Goal: Task Accomplishment & Management: Manage account settings

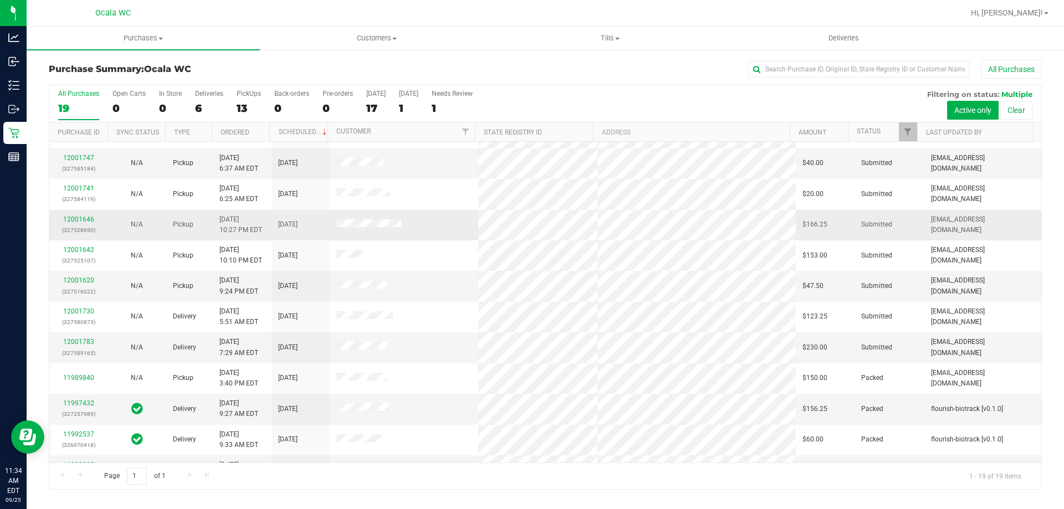
scroll to position [222, 0]
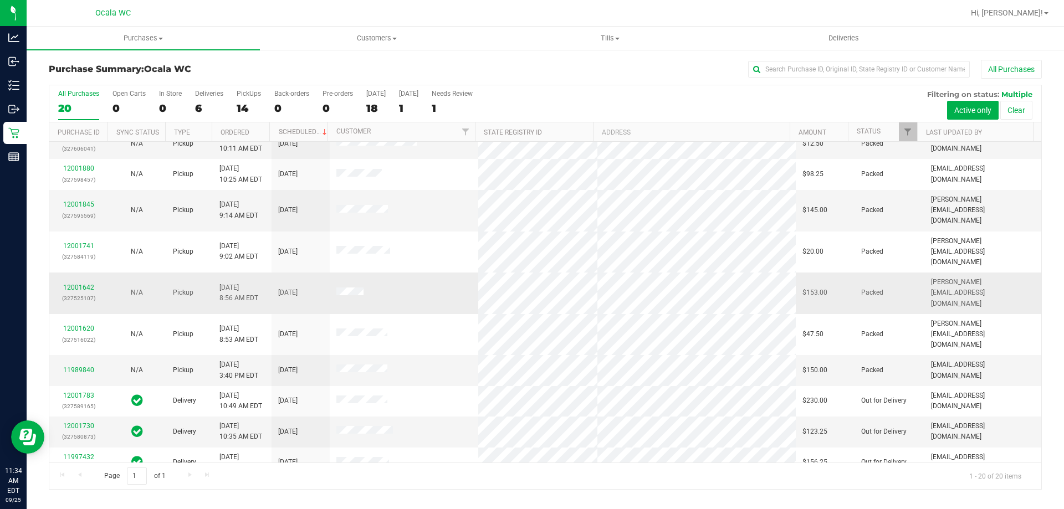
scroll to position [293, 0]
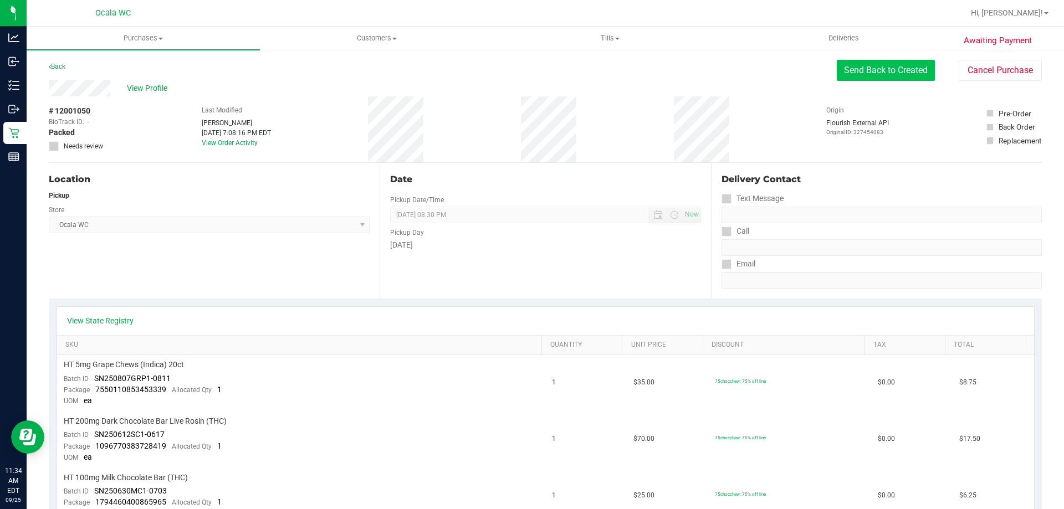
click at [886, 64] on button "Send Back to Created" at bounding box center [886, 70] width 98 height 21
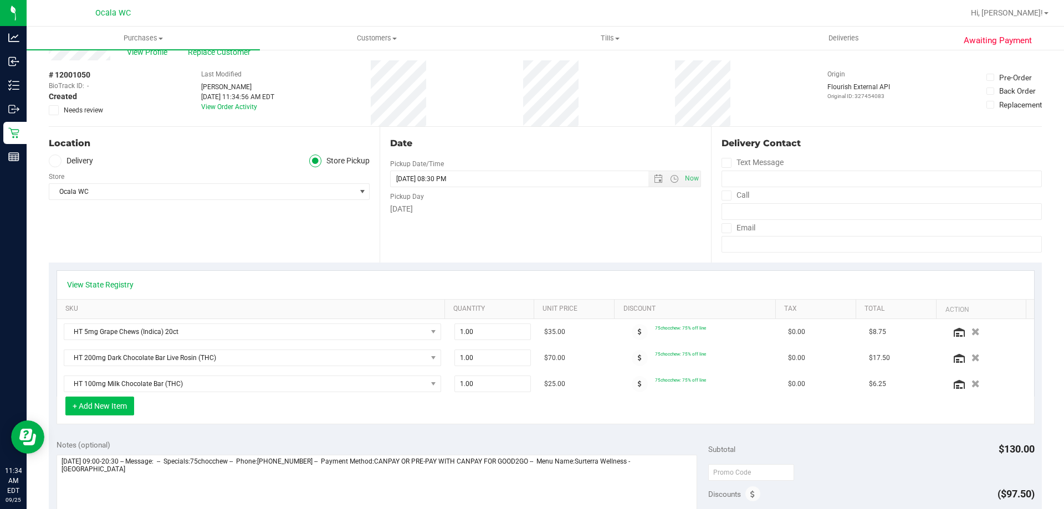
scroll to position [55, 0]
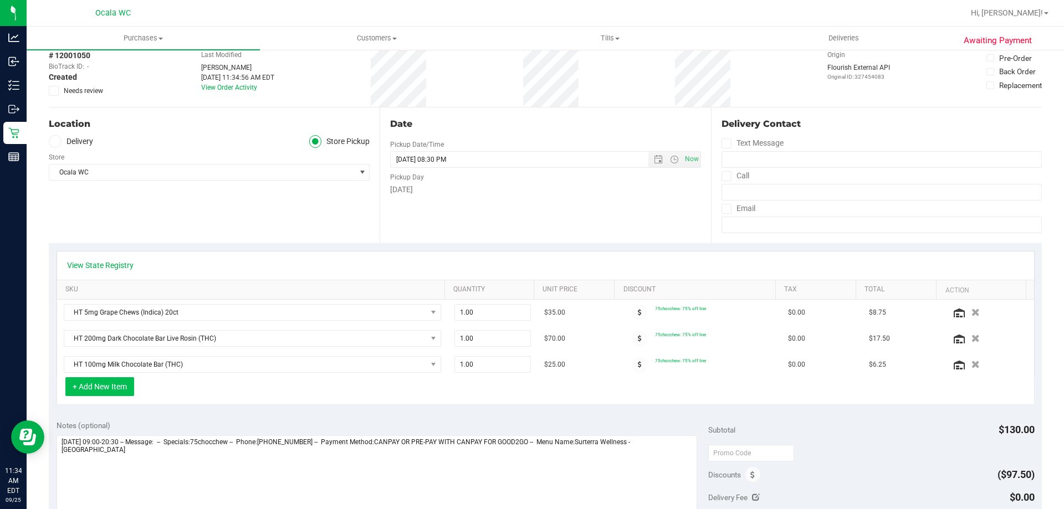
click at [99, 386] on button "+ Add New Item" at bounding box center [99, 386] width 69 height 19
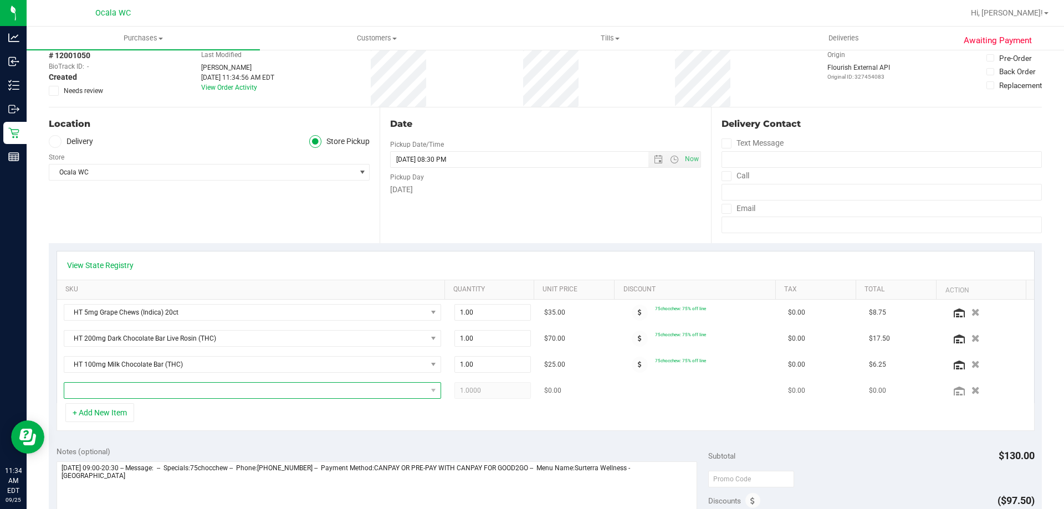
click at [109, 386] on span "NO DATA FOUND" at bounding box center [245, 391] width 362 height 16
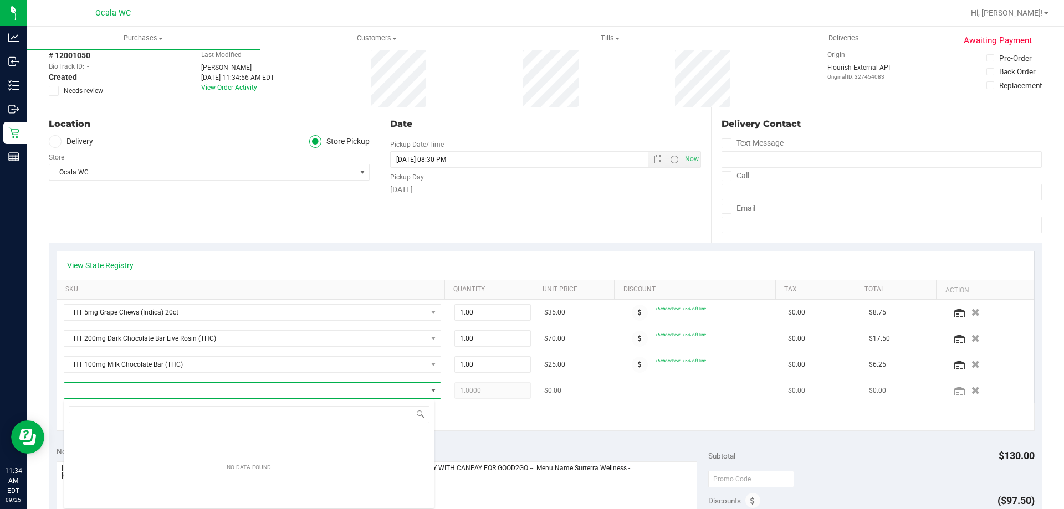
scroll to position [17, 367]
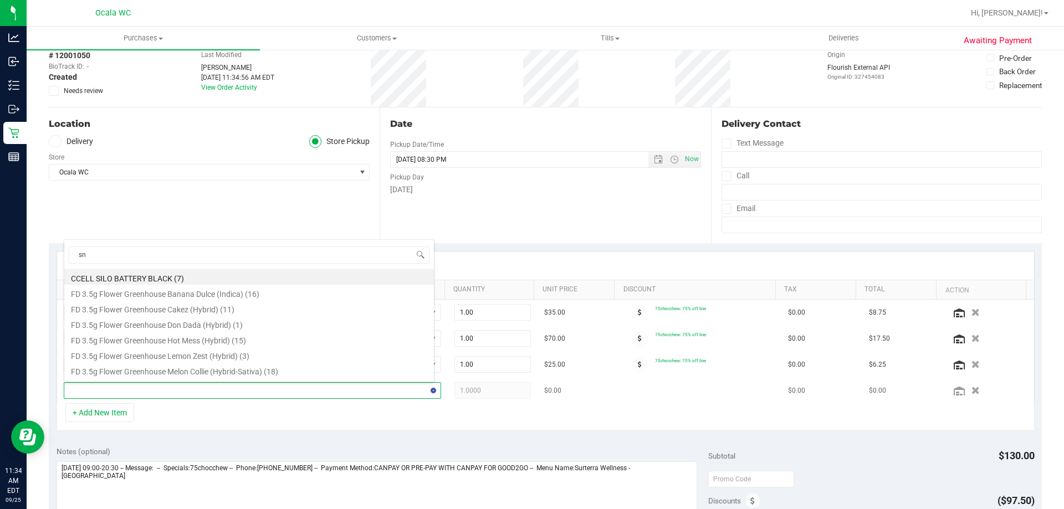
type input "snp"
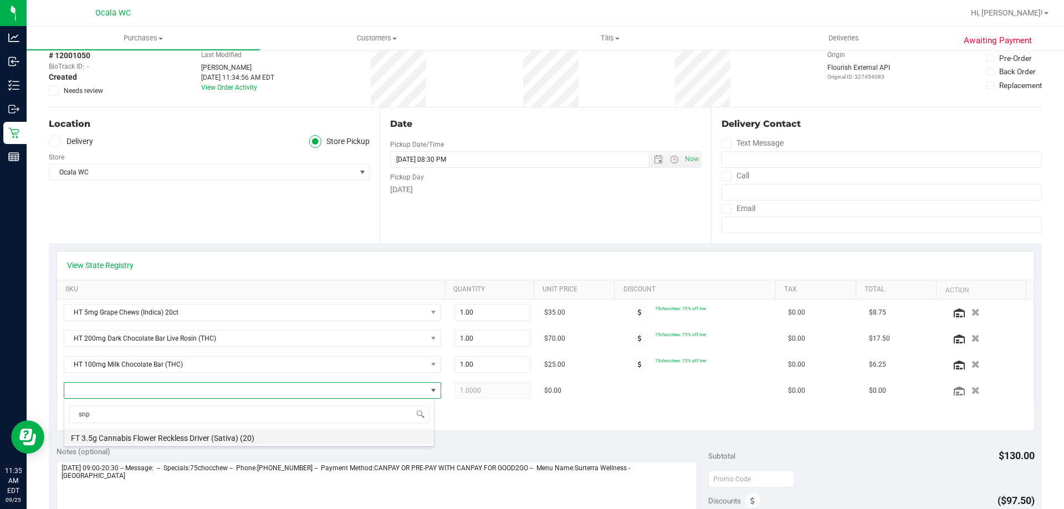
click at [119, 440] on li "FT 3.5g Cannabis Flower Reckless Driver (Sativa) (20)" at bounding box center [249, 437] width 370 height 16
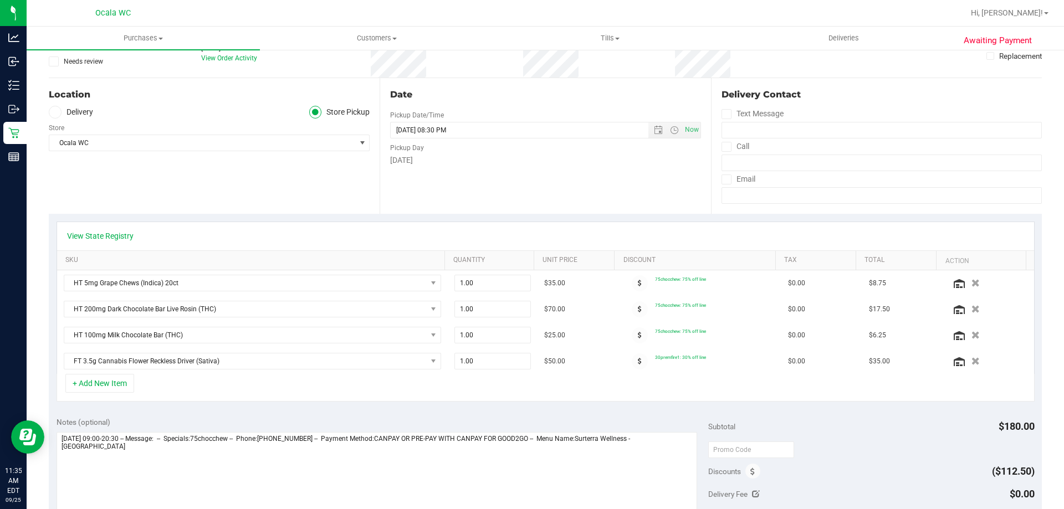
scroll to position [111, 0]
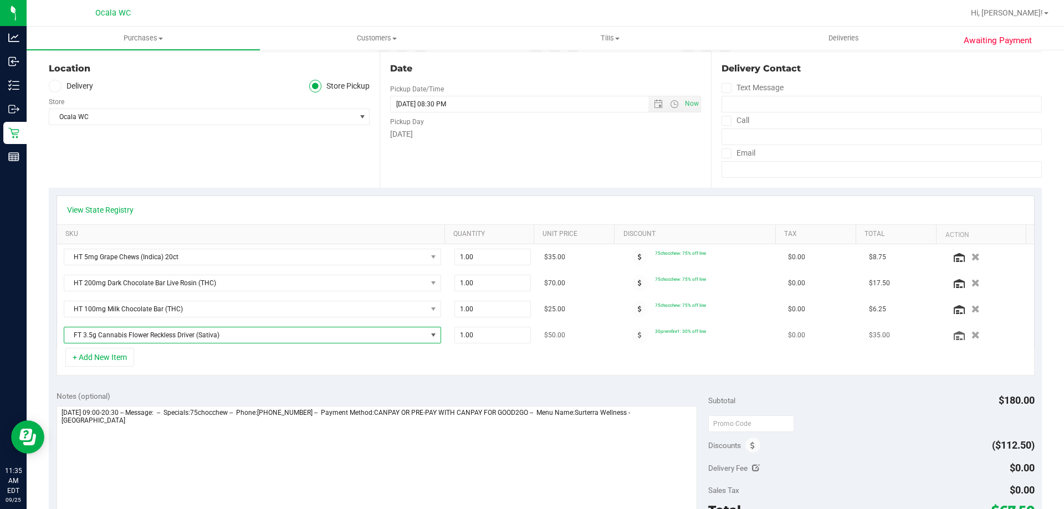
click at [287, 335] on span "FT 3.5g Cannabis Flower Reckless Driver (Sativa)" at bounding box center [245, 336] width 362 height 16
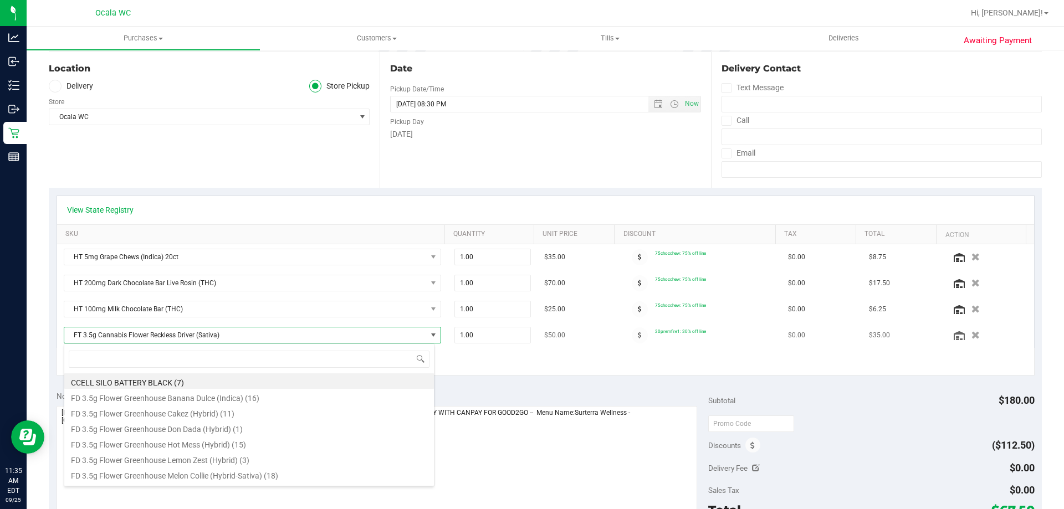
scroll to position [17, 367]
type input "dls"
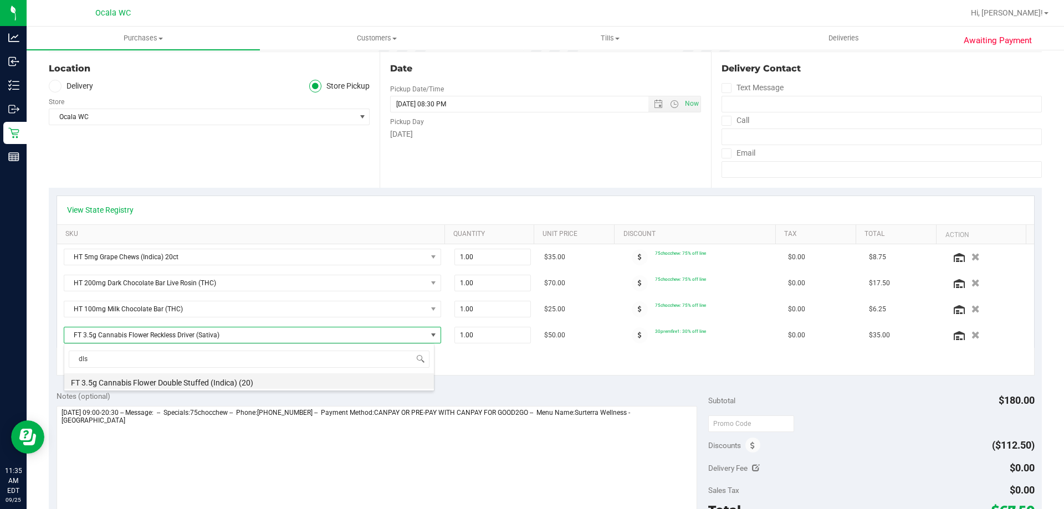
click at [222, 385] on li "FT 3.5g Cannabis Flower Double Stuffed (Indica) (20)" at bounding box center [249, 382] width 370 height 16
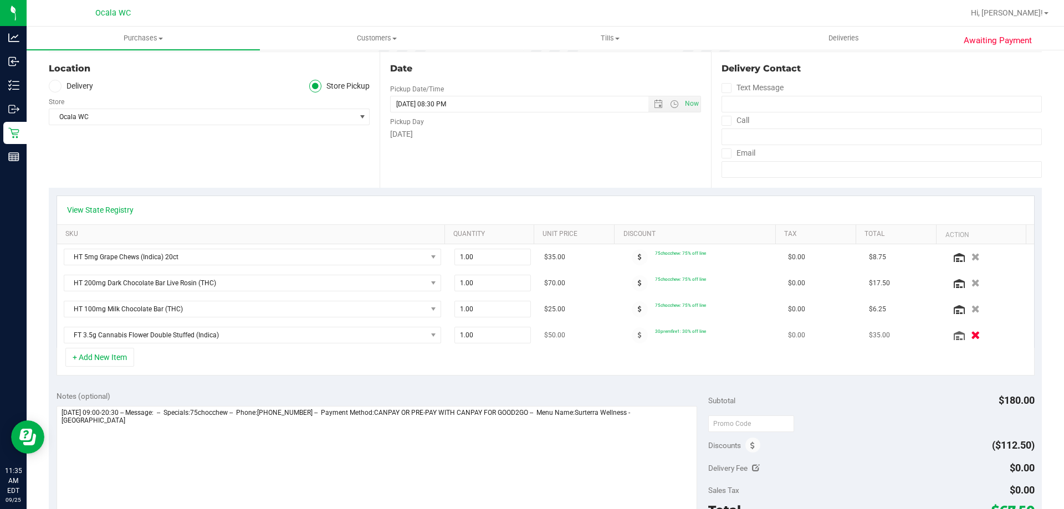
click at [971, 332] on icon "button" at bounding box center [975, 335] width 9 height 8
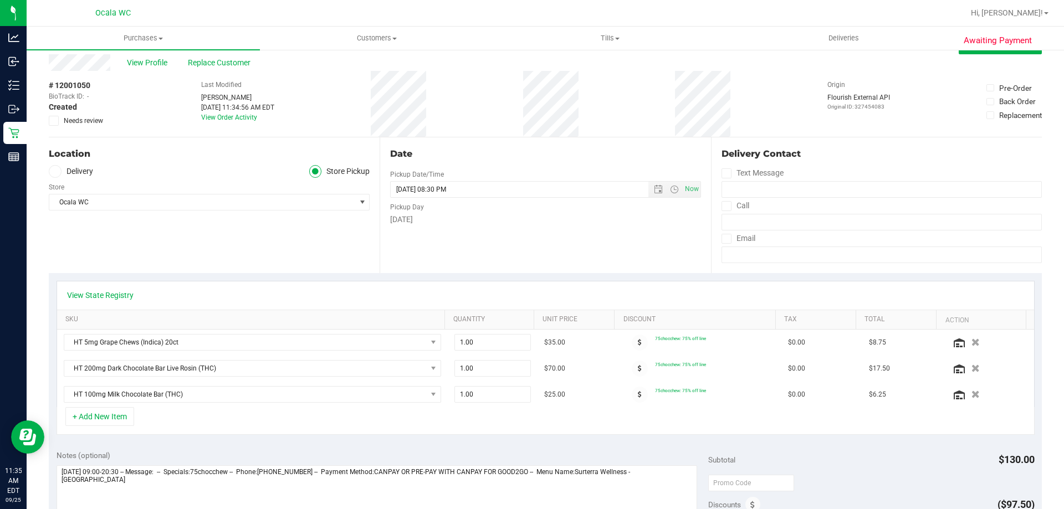
scroll to position [0, 0]
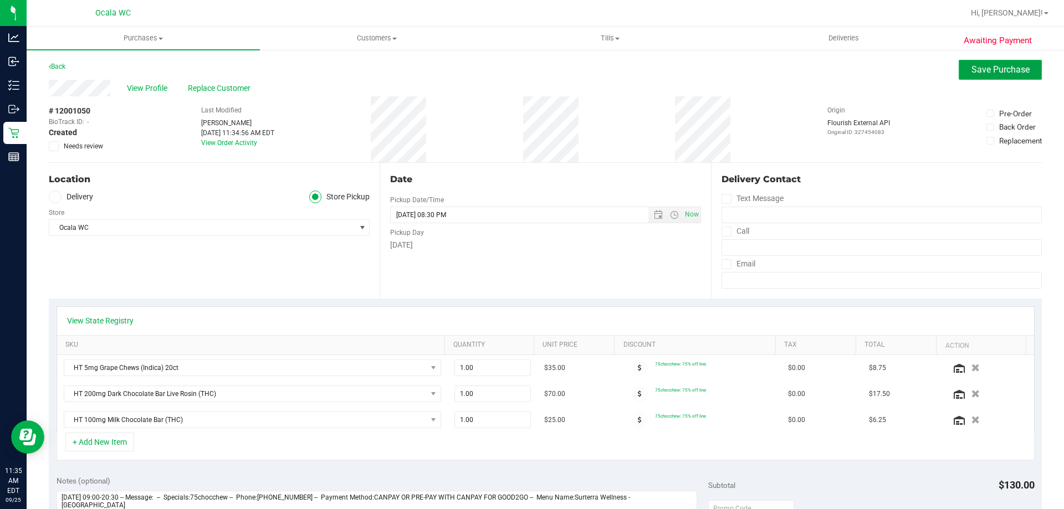
click at [991, 69] on span "Save Purchase" at bounding box center [1001, 69] width 58 height 11
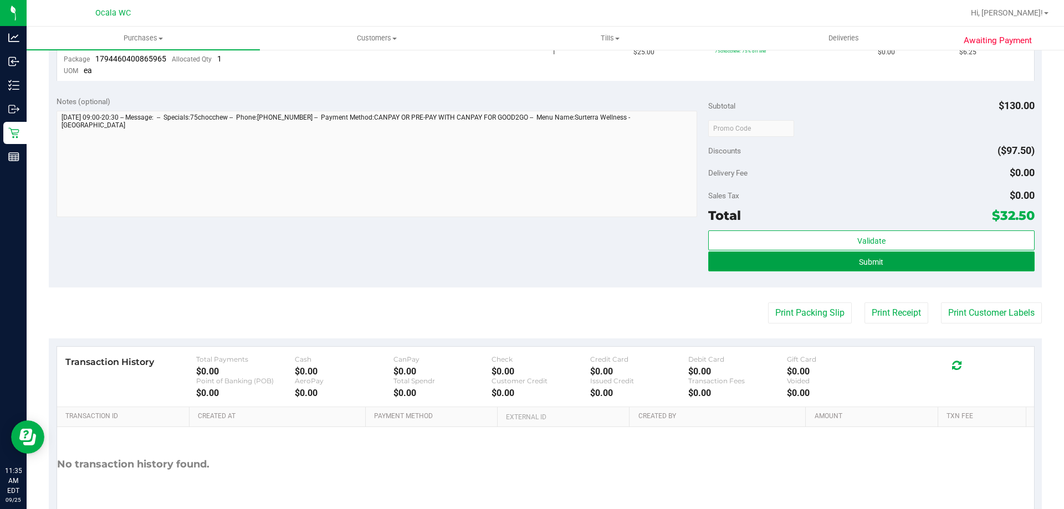
click at [839, 268] on button "Submit" at bounding box center [871, 262] width 326 height 20
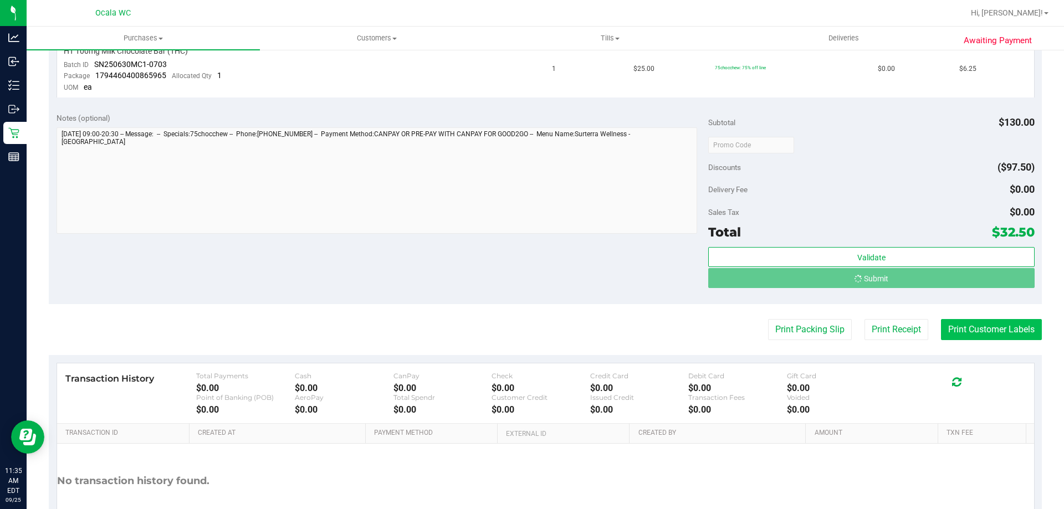
scroll to position [410, 0]
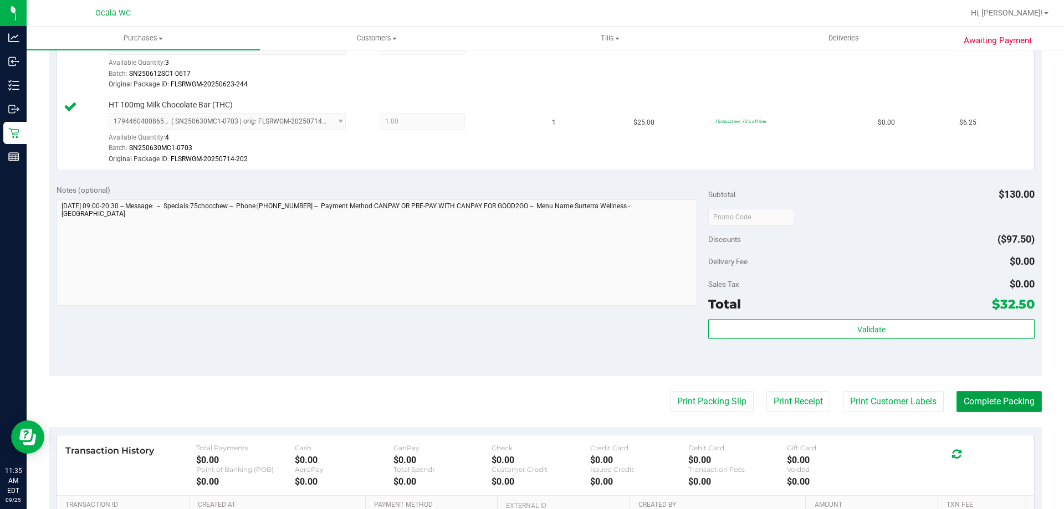
click at [968, 408] on button "Complete Packing" at bounding box center [999, 401] width 85 height 21
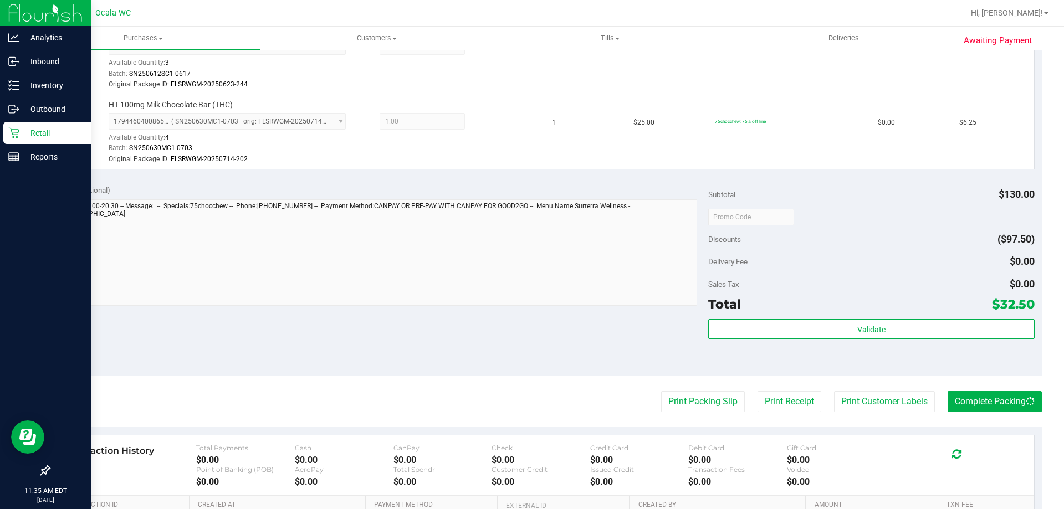
click at [33, 139] on p "Retail" at bounding box center [52, 132] width 67 height 13
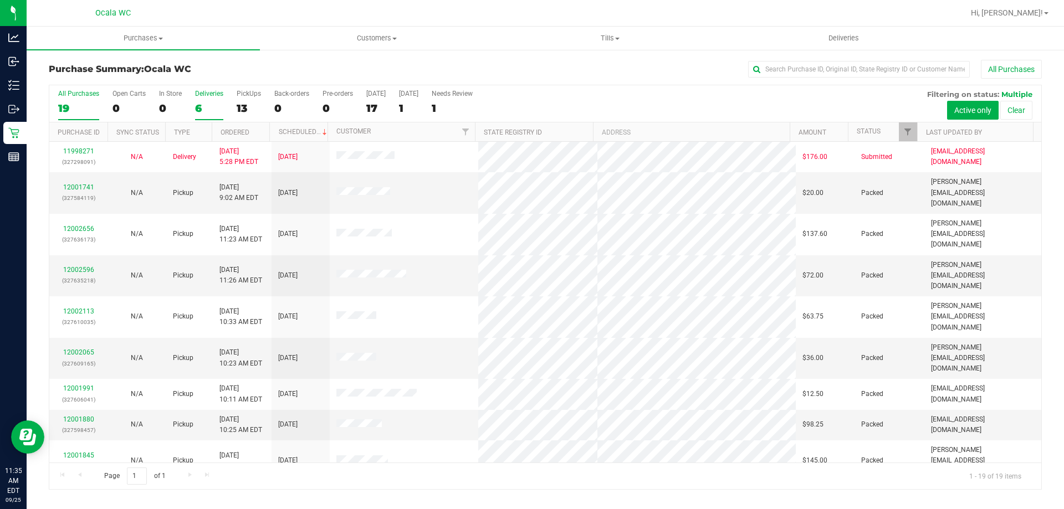
click at [205, 92] on div "Deliveries" at bounding box center [209, 94] width 28 height 8
click at [0, 0] on input "Deliveries 6" at bounding box center [0, 0] width 0 height 0
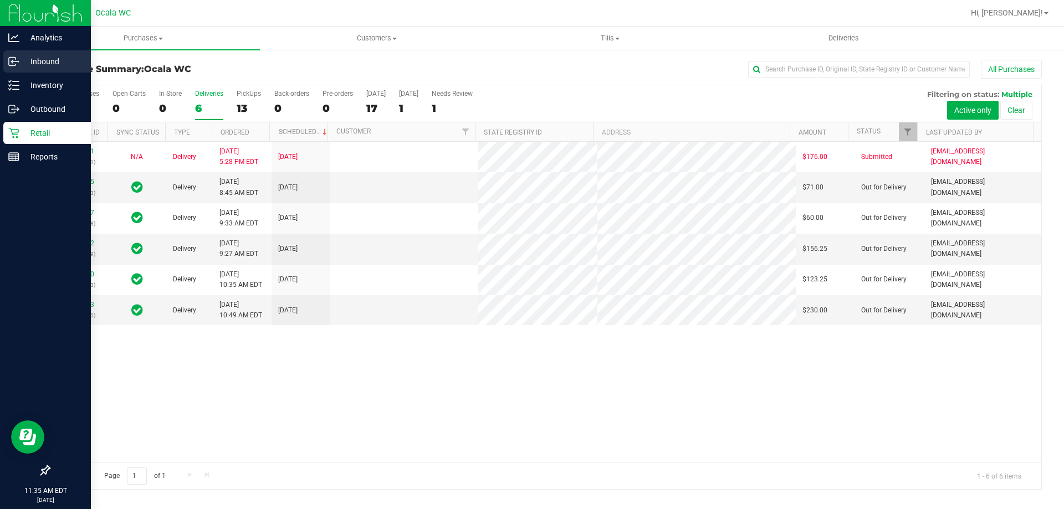
click at [40, 54] on div "Inbound" at bounding box center [47, 61] width 88 height 22
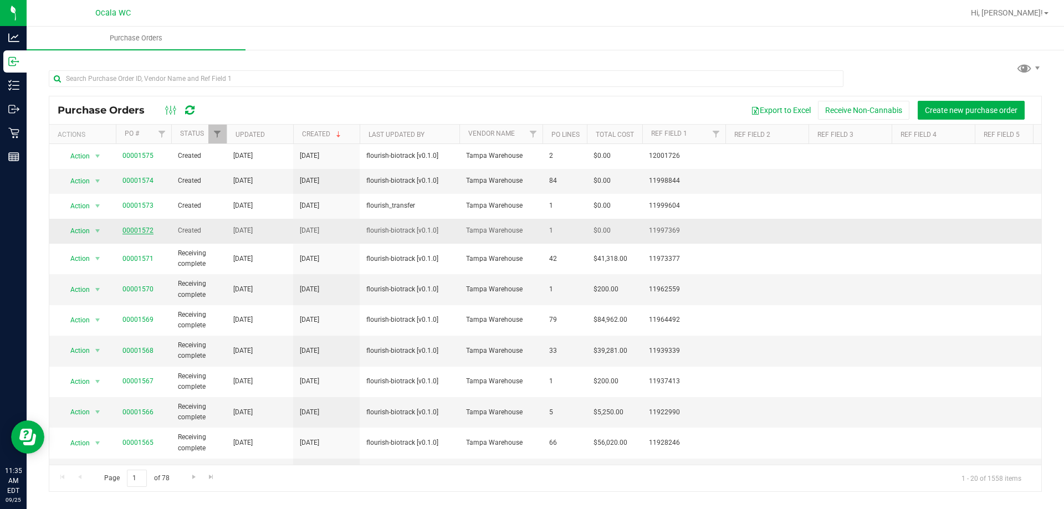
click at [138, 229] on link "00001572" at bounding box center [137, 231] width 31 height 8
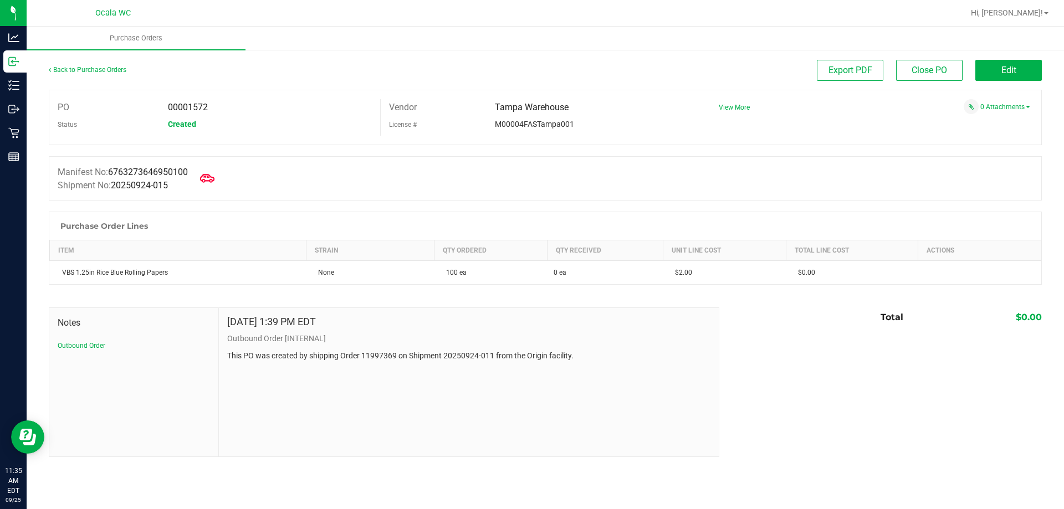
click at [211, 177] on icon at bounding box center [207, 178] width 14 height 14
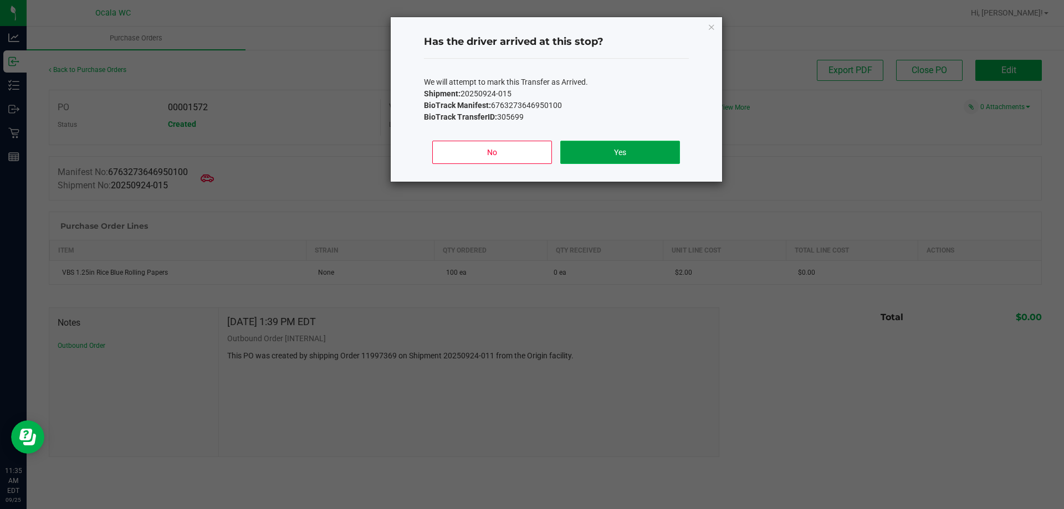
click at [595, 147] on button "Yes" at bounding box center [619, 152] width 119 height 23
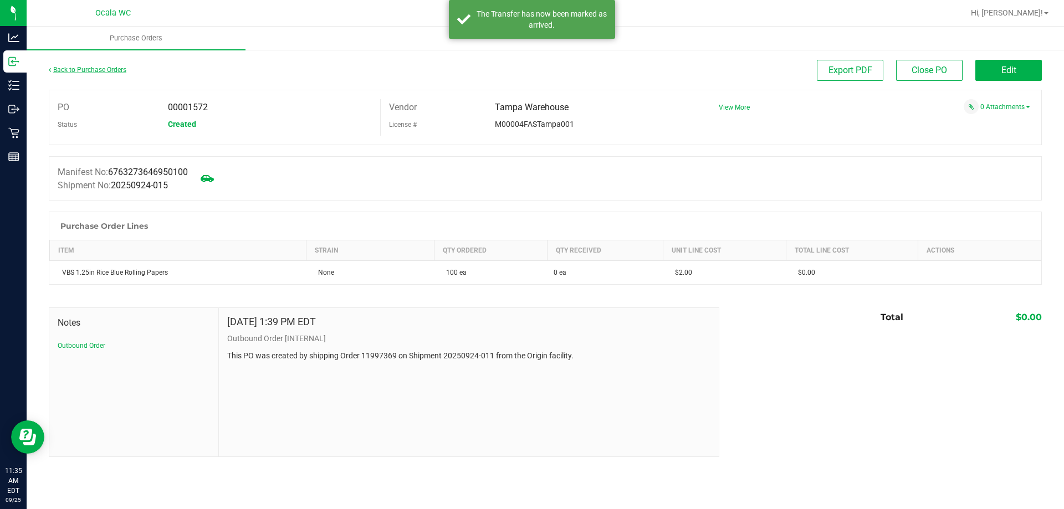
click at [96, 69] on link "Back to Purchase Orders" at bounding box center [88, 70] width 78 height 8
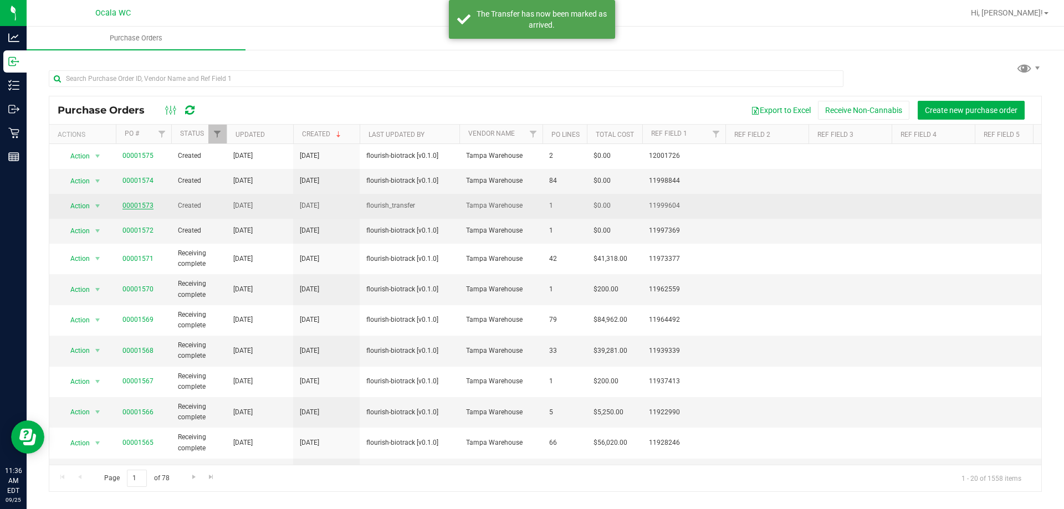
click at [139, 204] on link "00001573" at bounding box center [137, 206] width 31 height 8
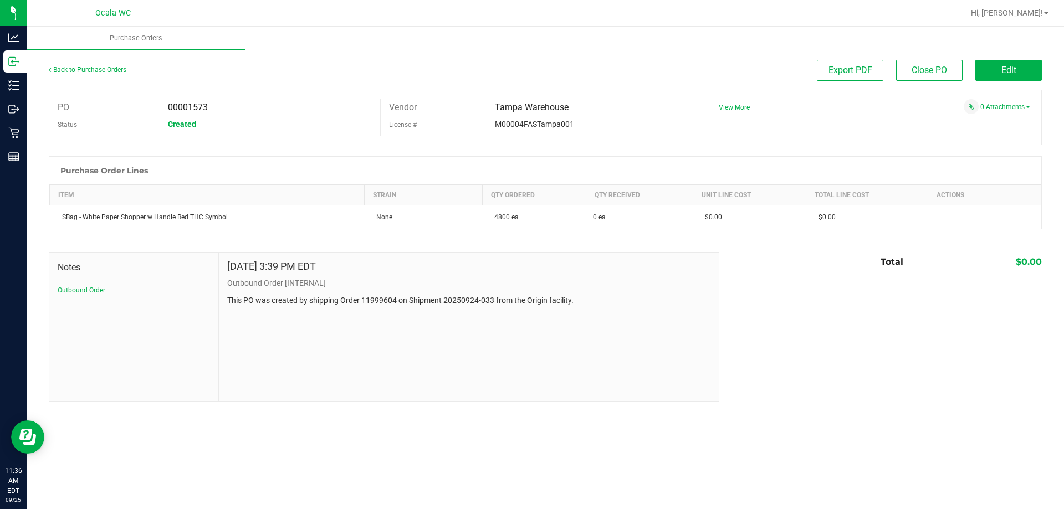
click at [67, 71] on link "Back to Purchase Orders" at bounding box center [88, 70] width 78 height 8
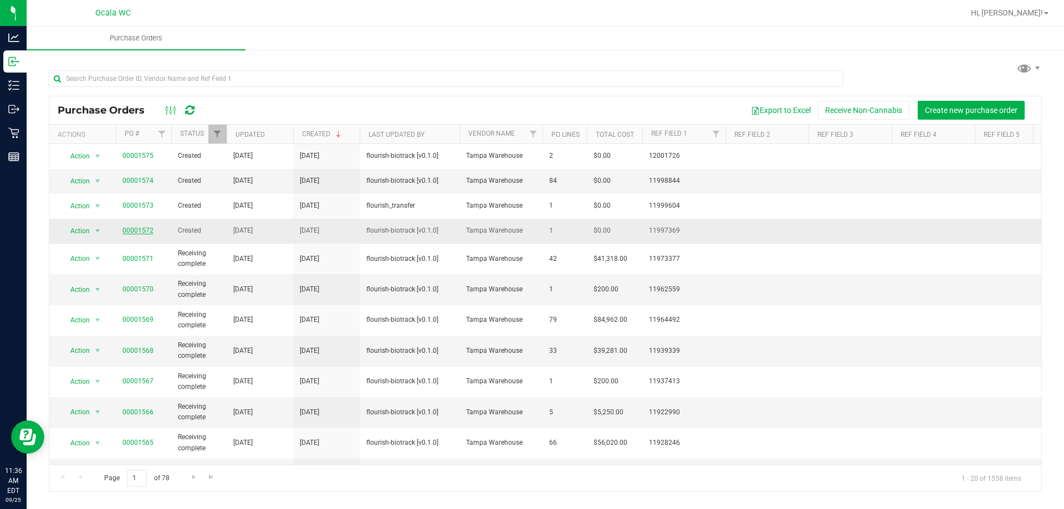
click at [135, 231] on link "00001572" at bounding box center [137, 231] width 31 height 8
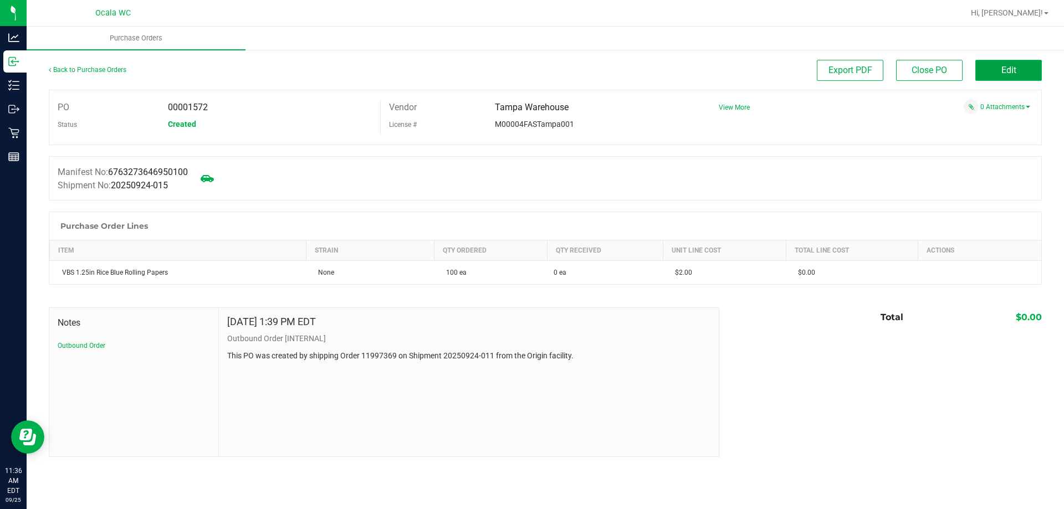
click at [1009, 71] on span "Edit" at bounding box center [1009, 70] width 15 height 11
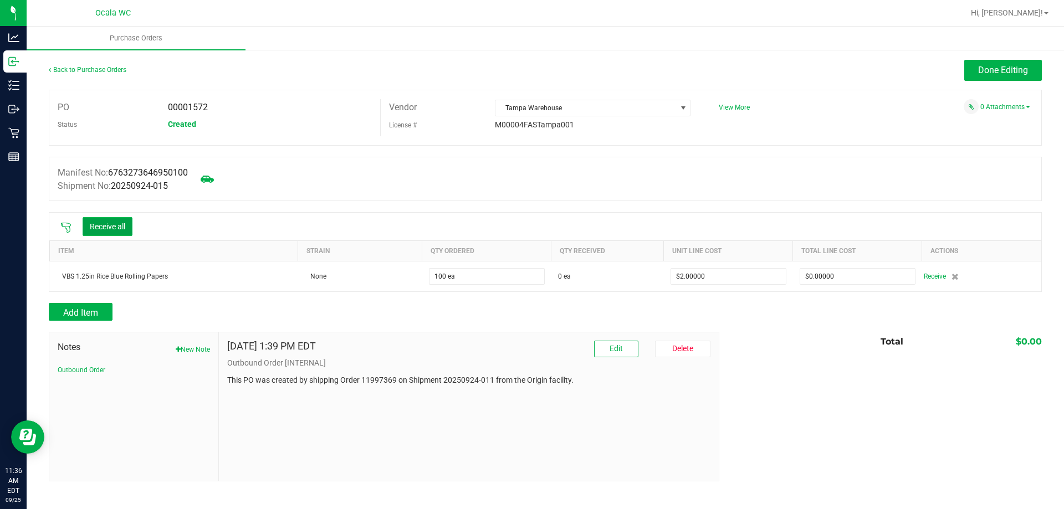
click at [112, 222] on button "Receive all" at bounding box center [108, 226] width 50 height 19
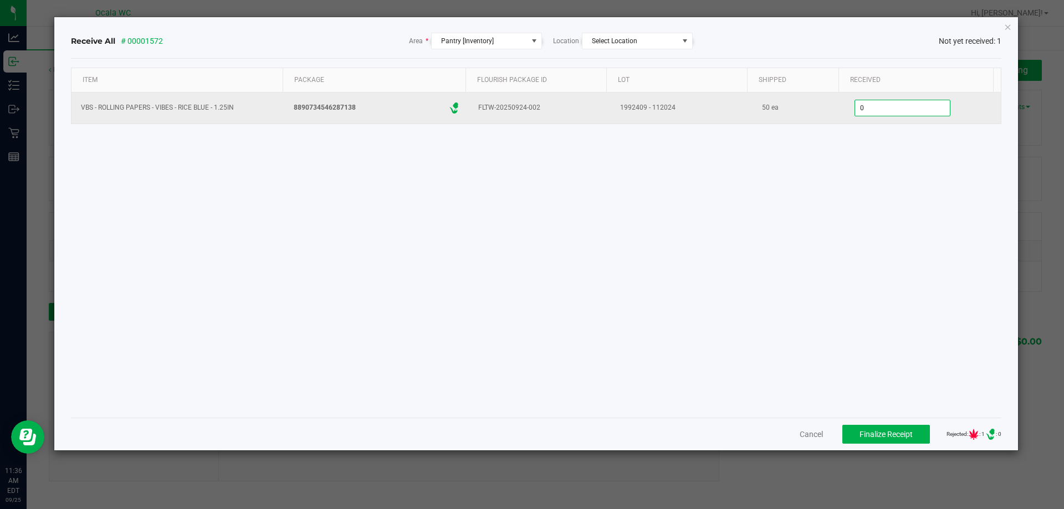
click at [893, 104] on input "0" at bounding box center [902, 108] width 95 height 16
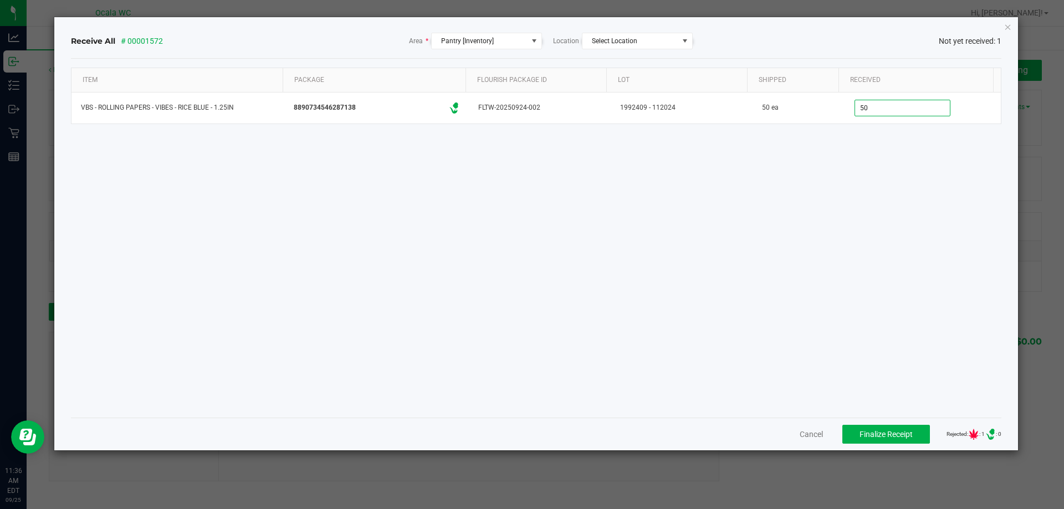
type input "50 ea"
click at [862, 157] on div "Item Package Flourish Package ID Lot Shipped Received VBS - ROLLING PAPERS - VI…" at bounding box center [536, 238] width 931 height 341
click at [875, 428] on button "Finalize Receipt" at bounding box center [886, 434] width 88 height 19
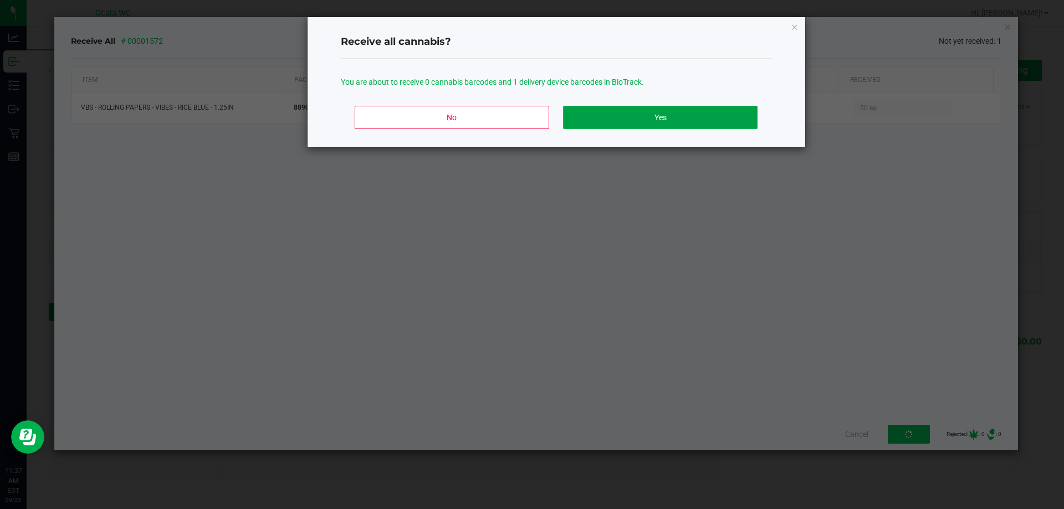
click at [663, 114] on button "Yes" at bounding box center [660, 117] width 194 height 23
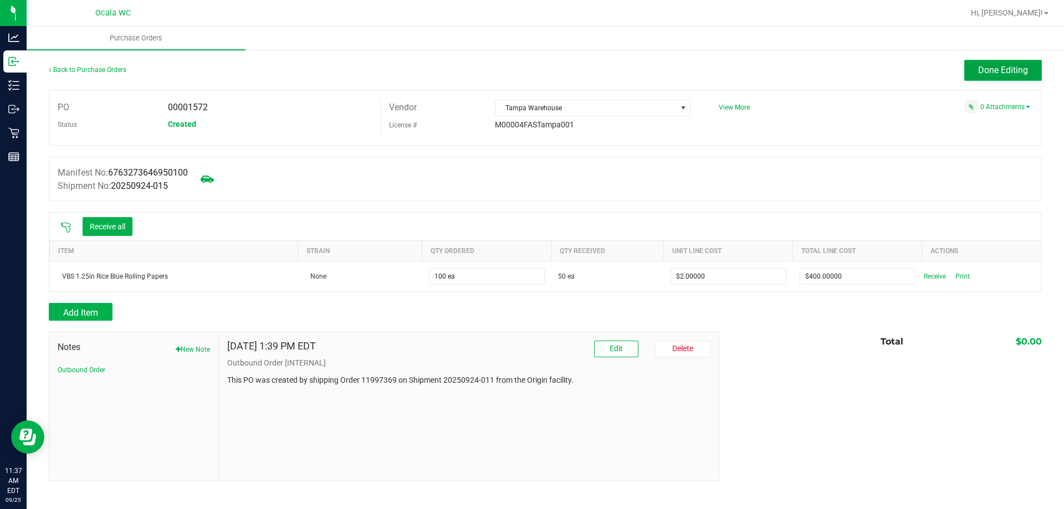
click at [995, 68] on span "Done Editing" at bounding box center [1003, 70] width 50 height 11
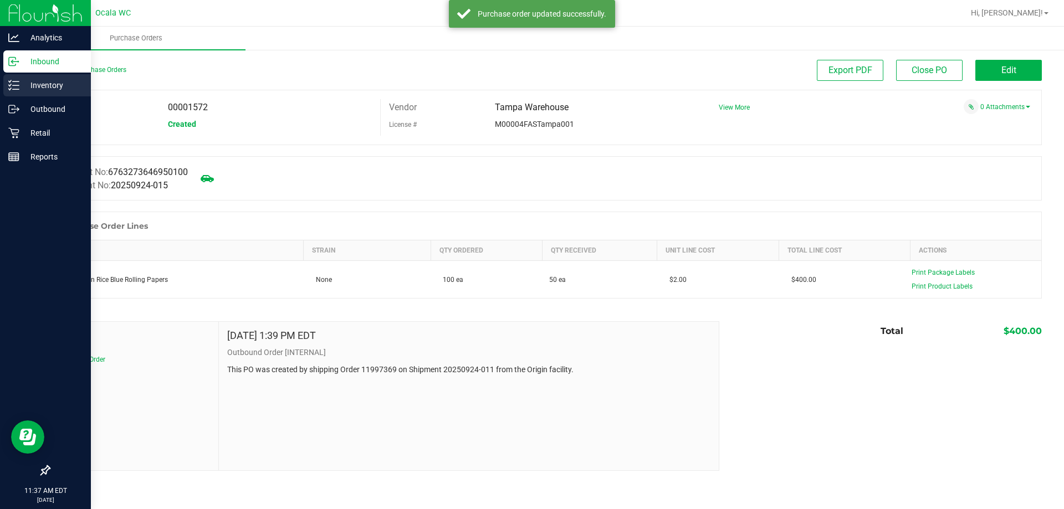
click at [39, 88] on p "Inventory" at bounding box center [52, 85] width 67 height 13
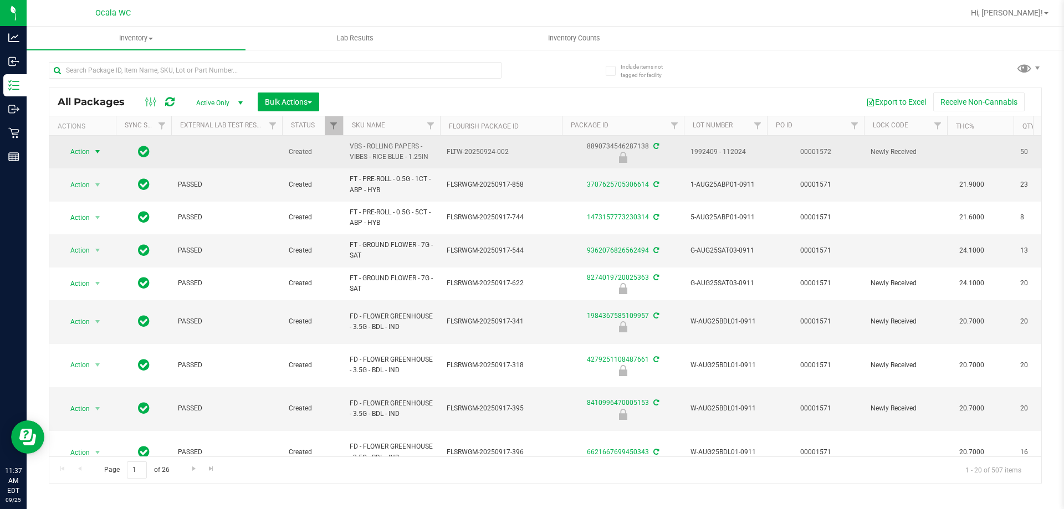
click at [90, 154] on span "Action" at bounding box center [75, 152] width 30 height 16
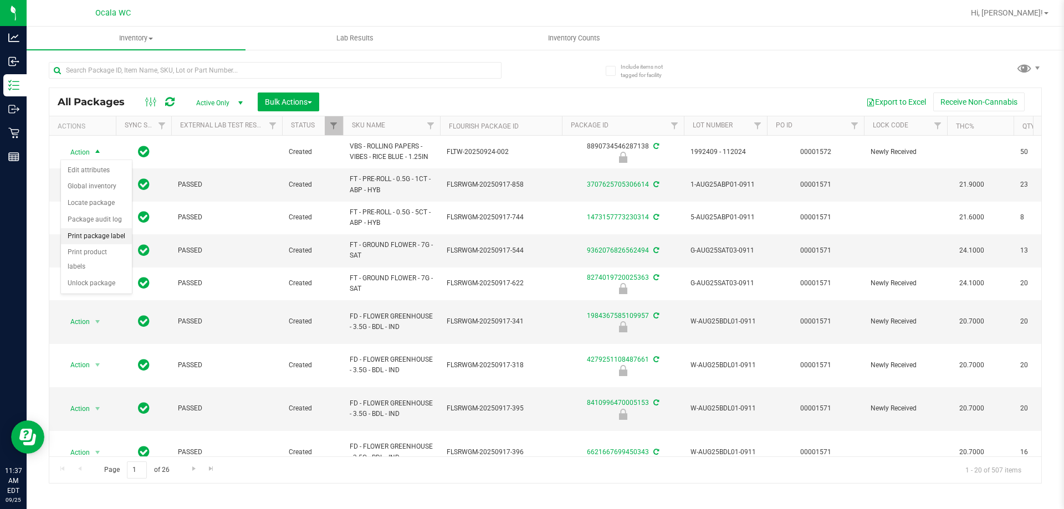
click at [111, 238] on li "Print package label" at bounding box center [96, 236] width 71 height 17
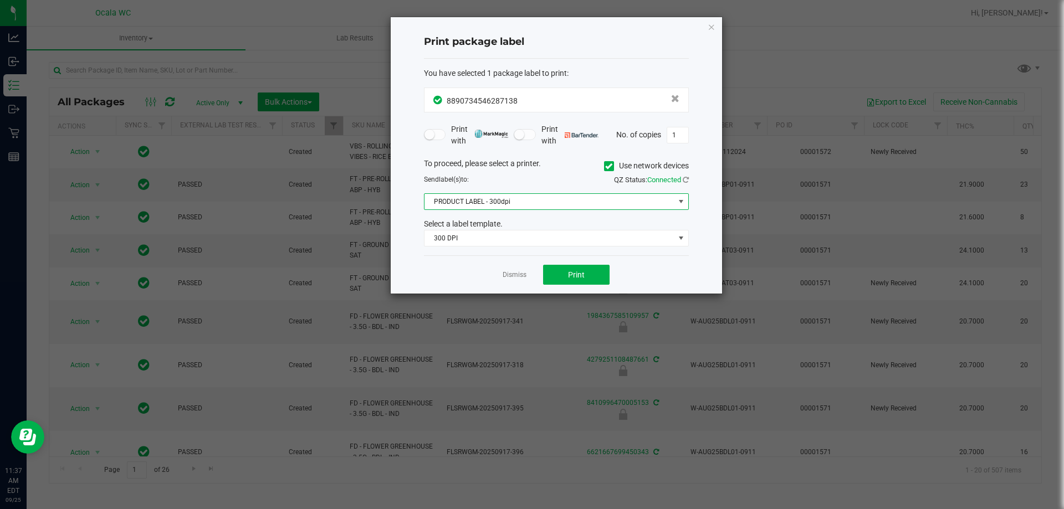
click at [486, 208] on span "PRODUCT LABEL - 300dpi" at bounding box center [550, 202] width 250 height 16
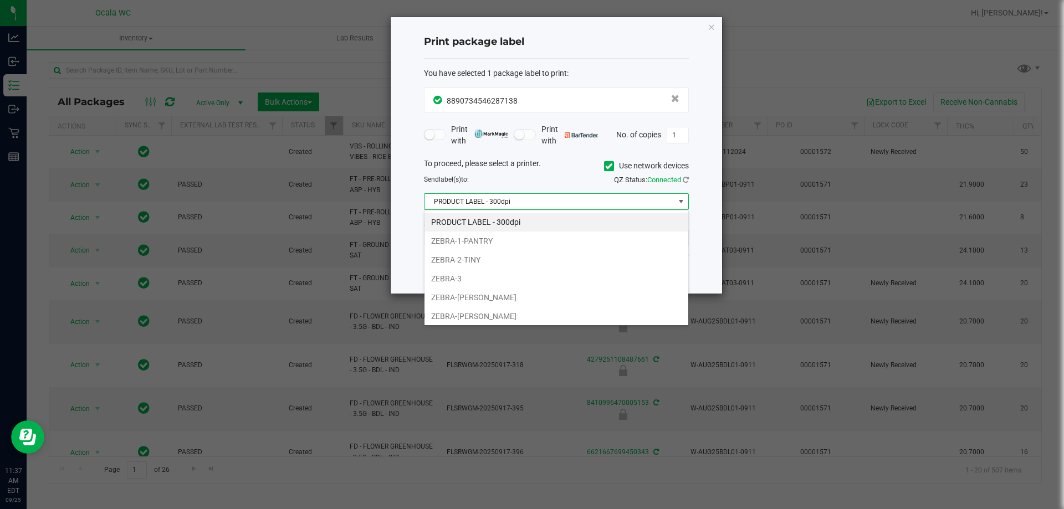
scroll to position [17, 265]
click at [479, 238] on li "ZEBRA-1-PANTRY" at bounding box center [557, 241] width 264 height 19
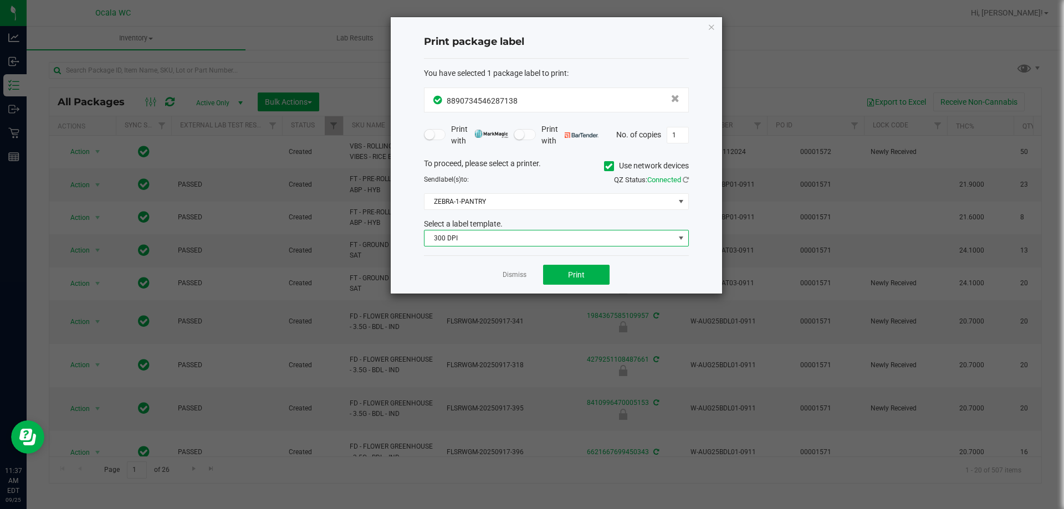
click at [479, 238] on span "300 DPI" at bounding box center [550, 239] width 250 height 16
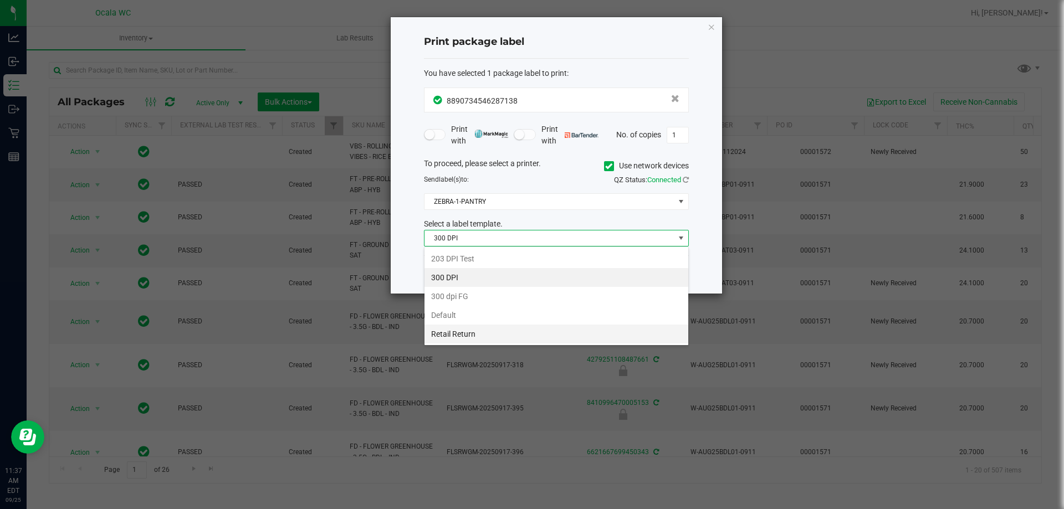
click at [477, 332] on li "Retail Return" at bounding box center [557, 334] width 264 height 19
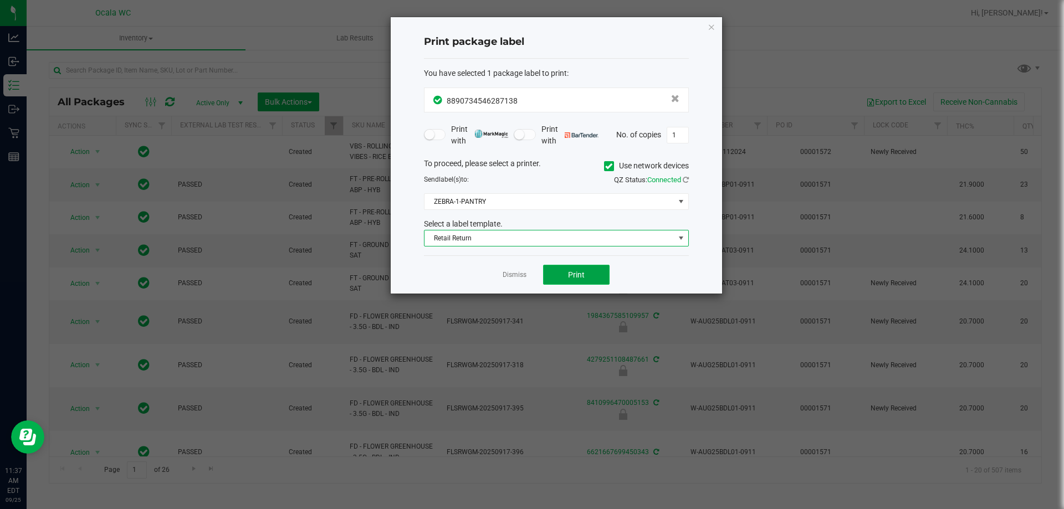
click at [576, 272] on span "Print" at bounding box center [576, 274] width 17 height 9
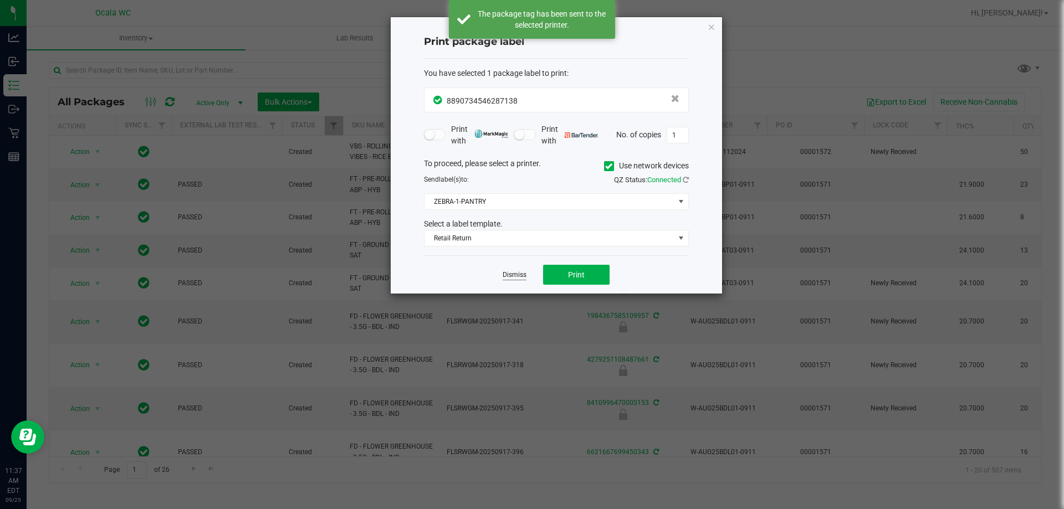
click at [513, 274] on link "Dismiss" at bounding box center [515, 274] width 24 height 9
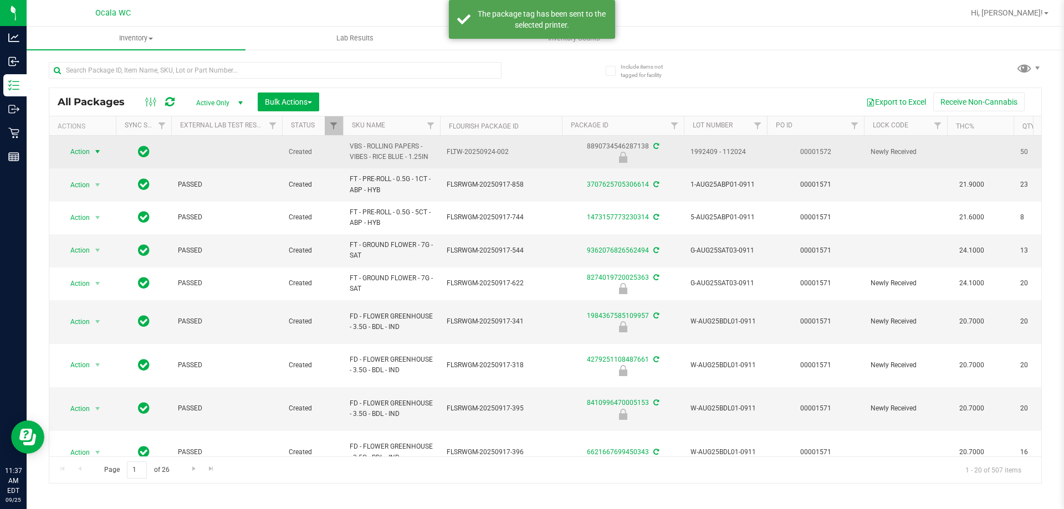
click at [90, 150] on span "Action" at bounding box center [75, 152] width 30 height 16
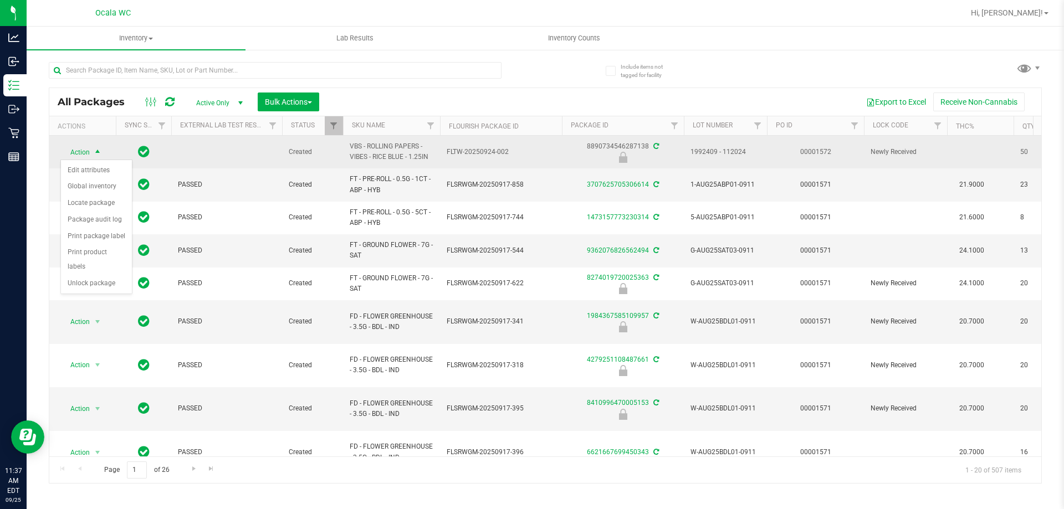
click at [90, 150] on span "Action" at bounding box center [75, 153] width 30 height 16
